Goal: Task Accomplishment & Management: Use online tool/utility

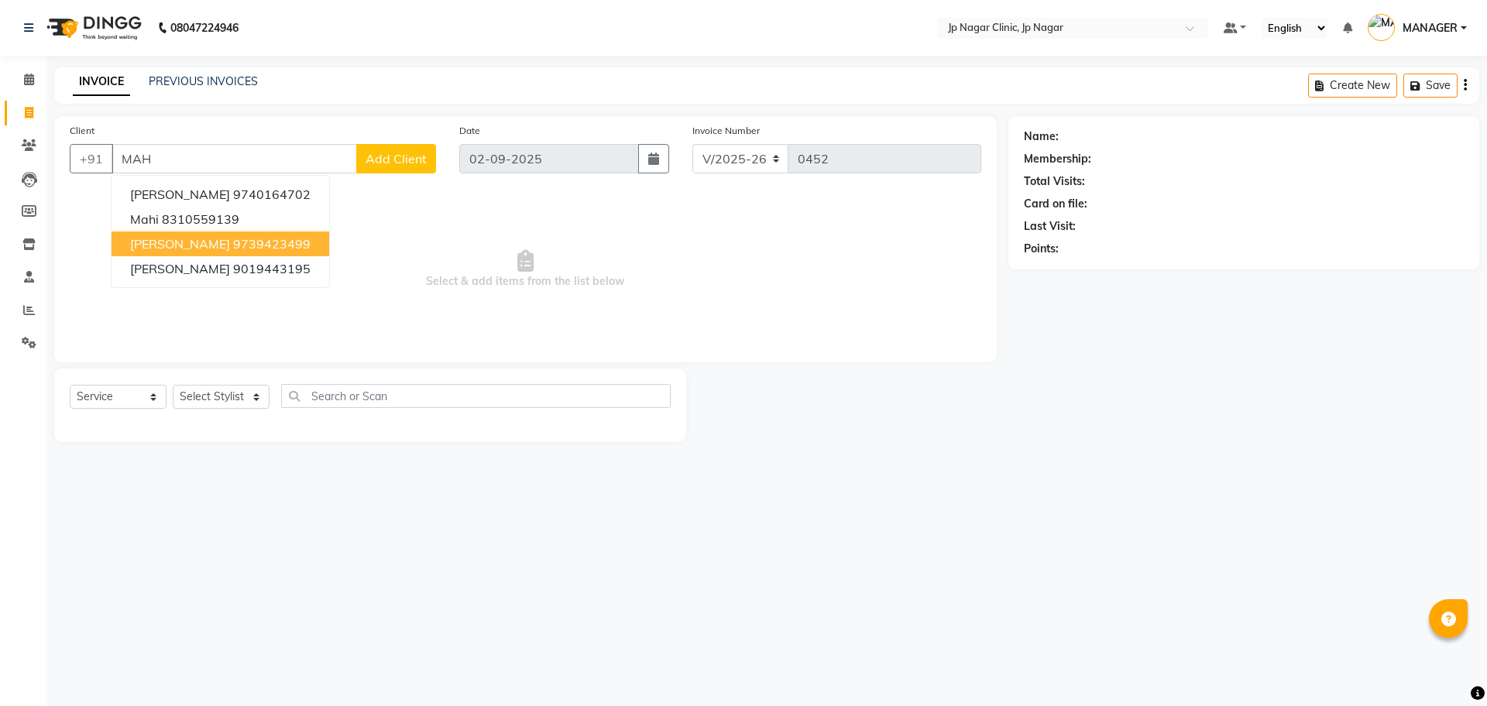
select select "7443"
select select "service"
click at [28, 82] on icon at bounding box center [29, 80] width 10 height 12
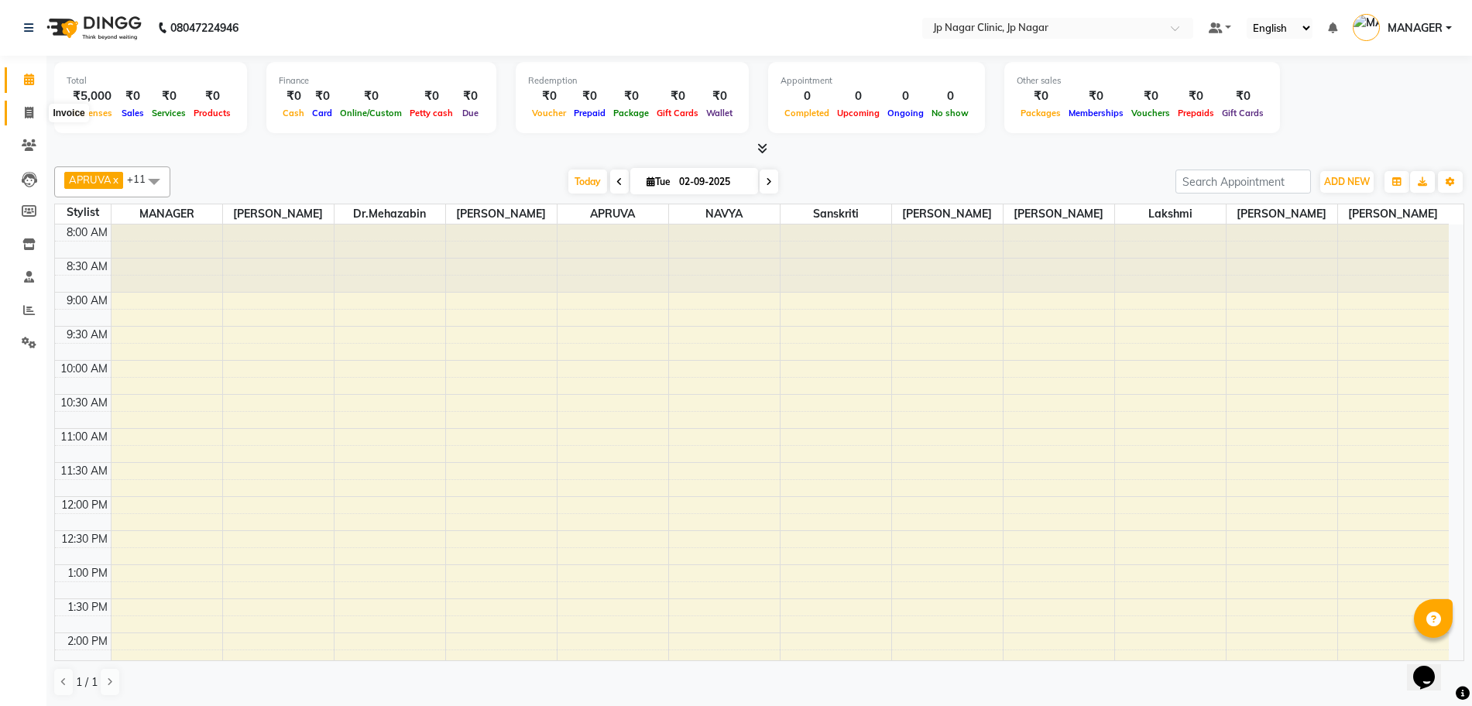
click at [29, 119] on span at bounding box center [28, 114] width 27 height 18
select select "service"
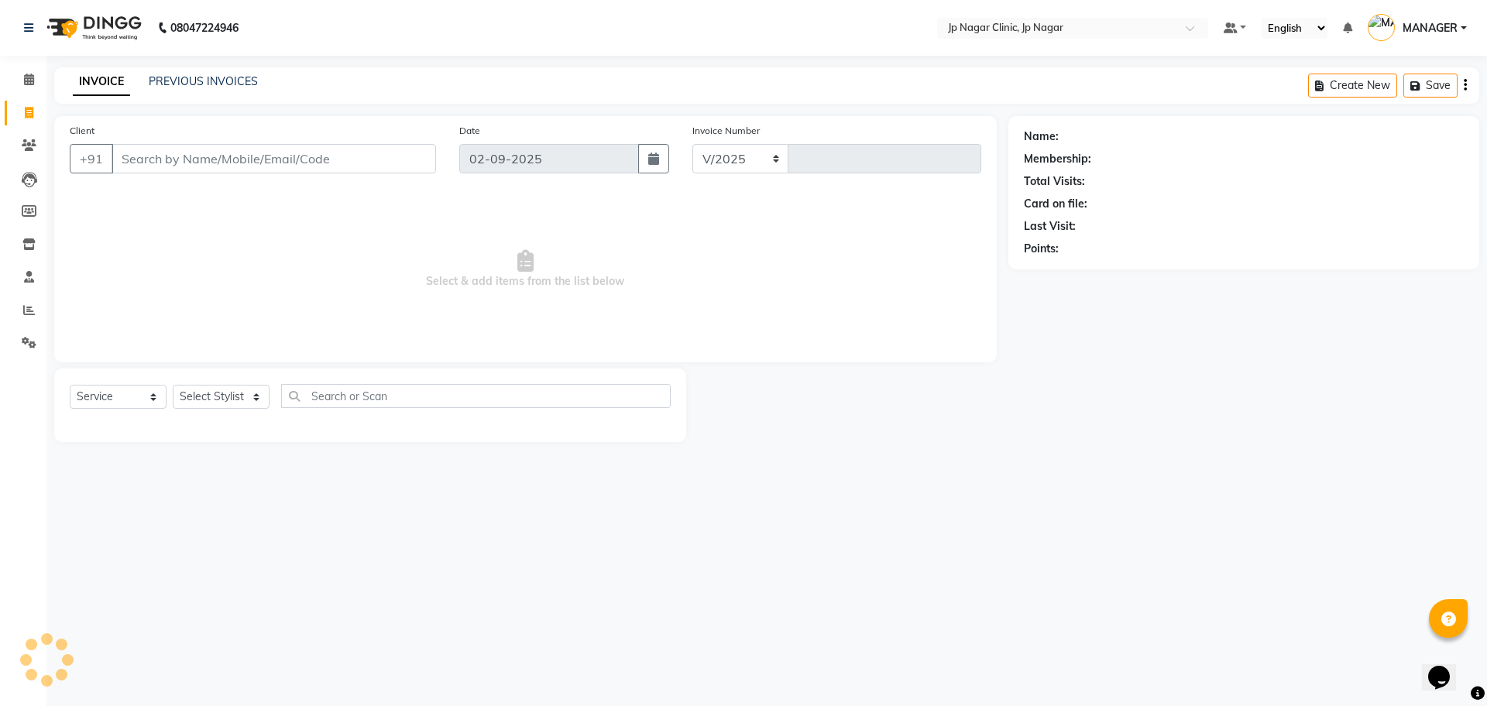
select select "7443"
type input "0452"
click at [143, 157] on input "Client" at bounding box center [274, 158] width 325 height 29
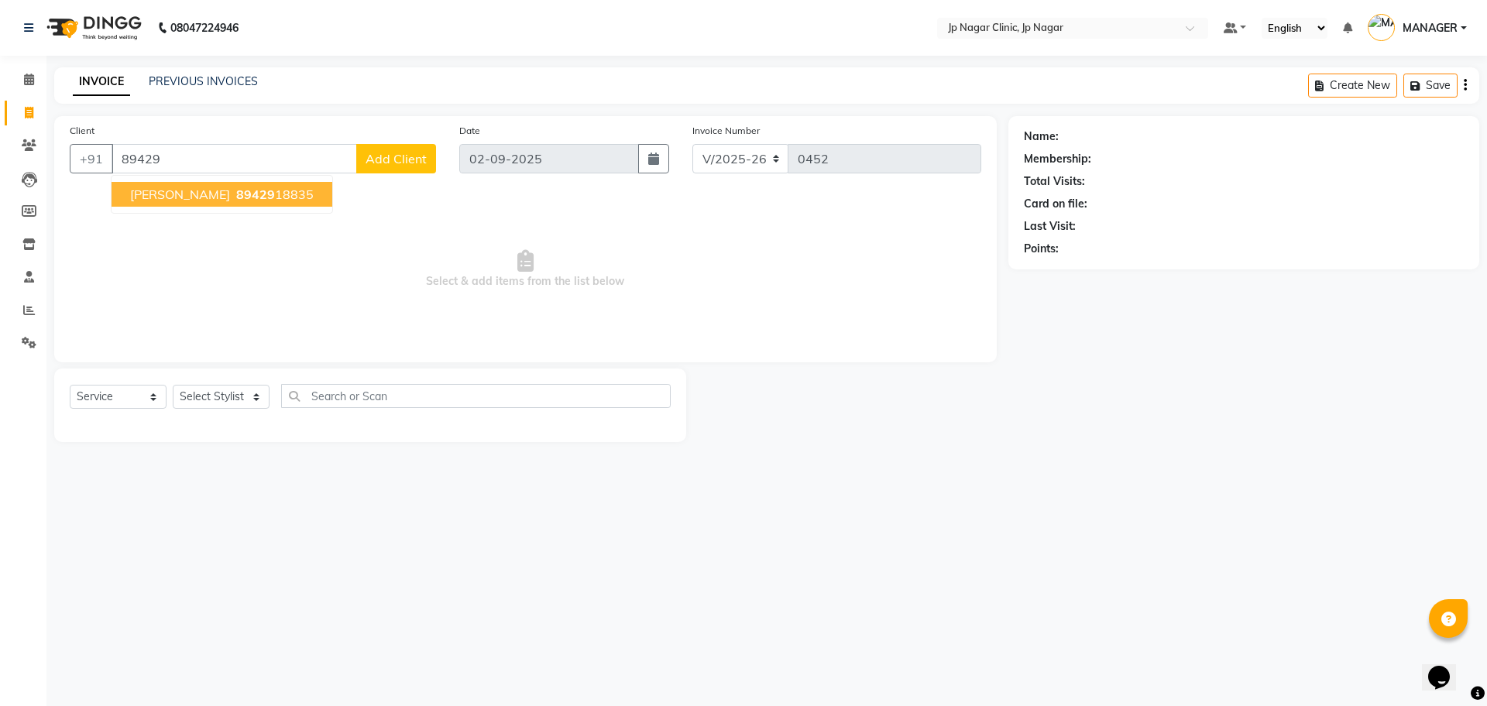
click at [171, 196] on span "[PERSON_NAME]" at bounding box center [180, 194] width 100 height 15
type input "8942918835"
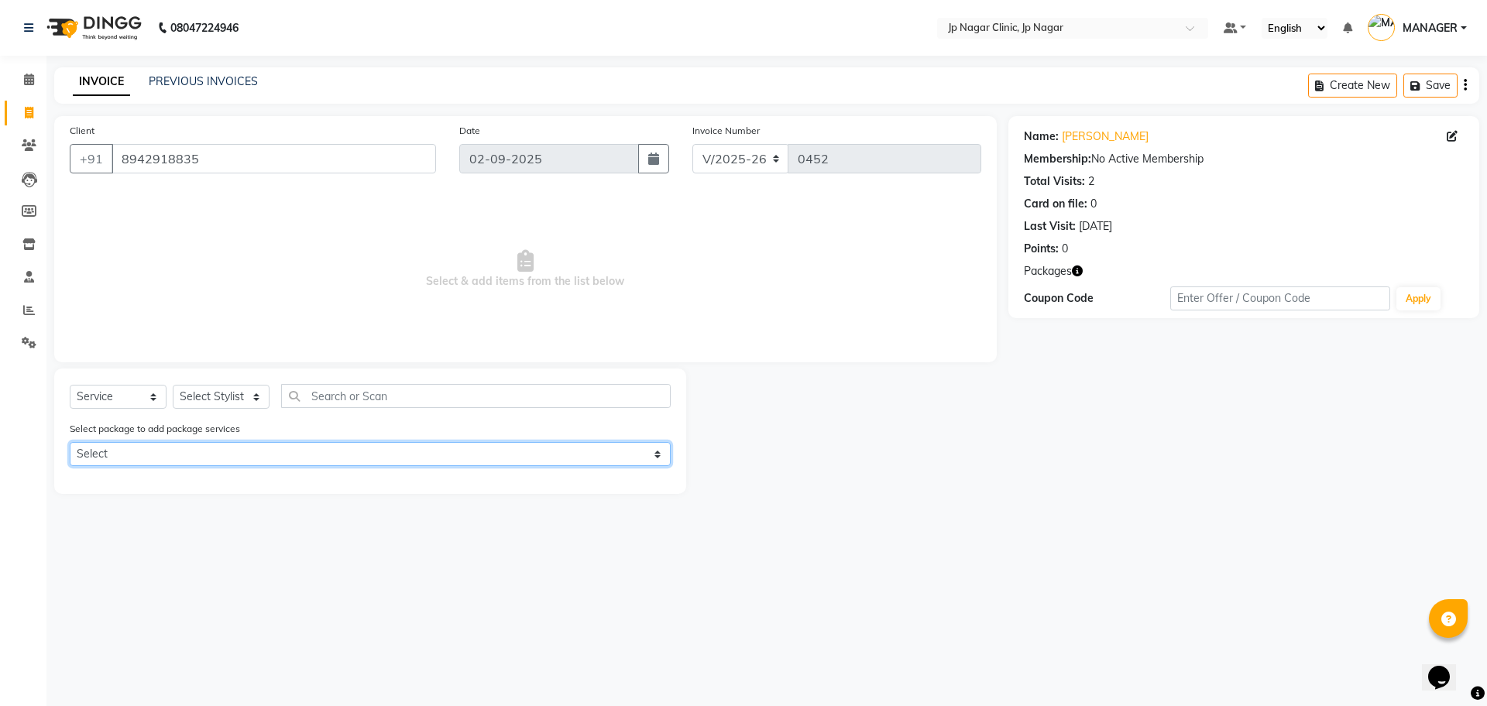
click at [204, 455] on select "Select [PERSON_NAME]" at bounding box center [370, 454] width 601 height 24
select select "1: Object"
click at [70, 442] on select "Select [PERSON_NAME]" at bounding box center [370, 454] width 601 height 24
